Goal: Information Seeking & Learning: Learn about a topic

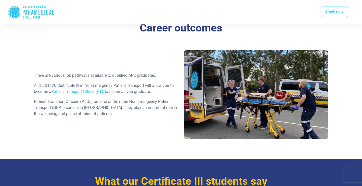
scroll to position [635, 0]
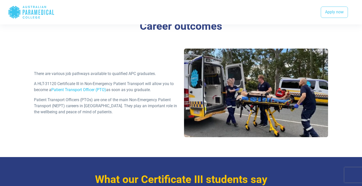
click at [83, 90] on link "Patient Transport Officer (PTO)" at bounding box center [78, 89] width 55 height 5
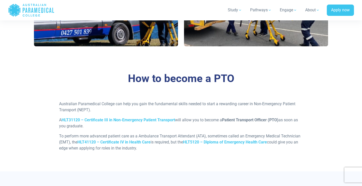
scroll to position [360, 0]
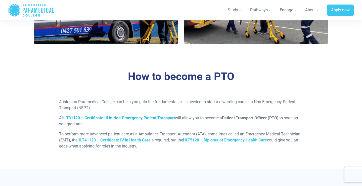
click at [116, 119] on strong "HLT31120 – Certificate III in Non-Emergency Patient Transport" at bounding box center [118, 117] width 113 height 5
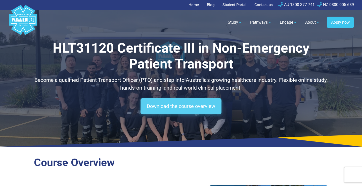
click at [161, 106] on link "Download the course overview" at bounding box center [180, 106] width 81 height 16
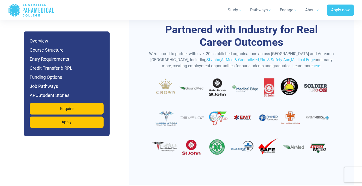
scroll to position [1656, 0]
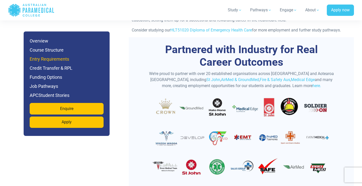
click at [55, 58] on h6 "Entry Requirements" at bounding box center [67, 59] width 74 height 7
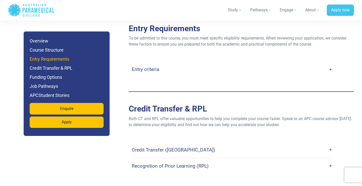
scroll to position [1229, 0]
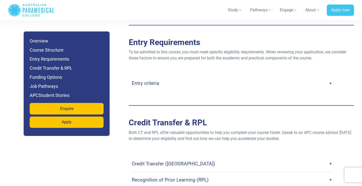
click at [164, 77] on link "Entry criteria" at bounding box center [232, 83] width 201 height 12
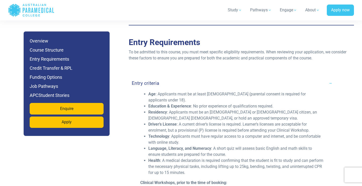
click at [164, 77] on link "Entry criteria" at bounding box center [232, 83] width 201 height 12
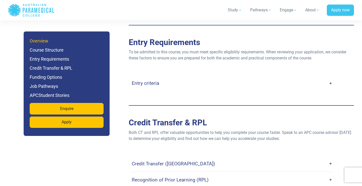
click at [43, 43] on h6 "Overview" at bounding box center [67, 40] width 74 height 7
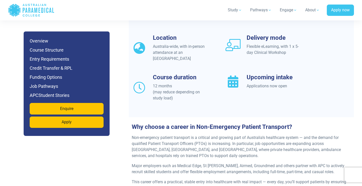
scroll to position [427, 0]
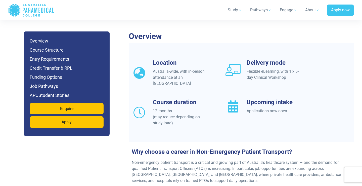
click at [170, 108] on div "12 months (may reduce depending on study load)" at bounding box center [180, 117] width 55 height 18
drag, startPoint x: 170, startPoint y: 104, endPoint x: 171, endPoint y: 113, distance: 8.9
click at [171, 113] on div "12 months (may reduce depending on study load)" at bounding box center [180, 117] width 55 height 18
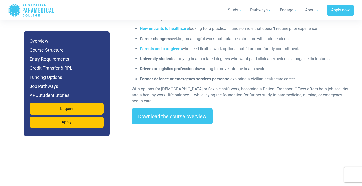
scroll to position [693, 0]
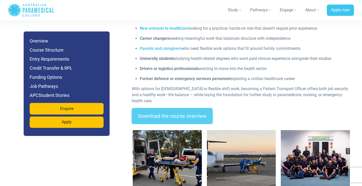
click at [175, 108] on link "Download the course overview" at bounding box center [172, 116] width 81 height 16
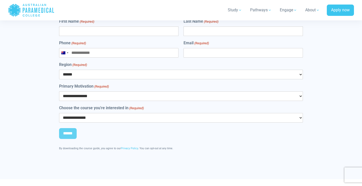
scroll to position [2311, 0]
